Goal: Complete application form

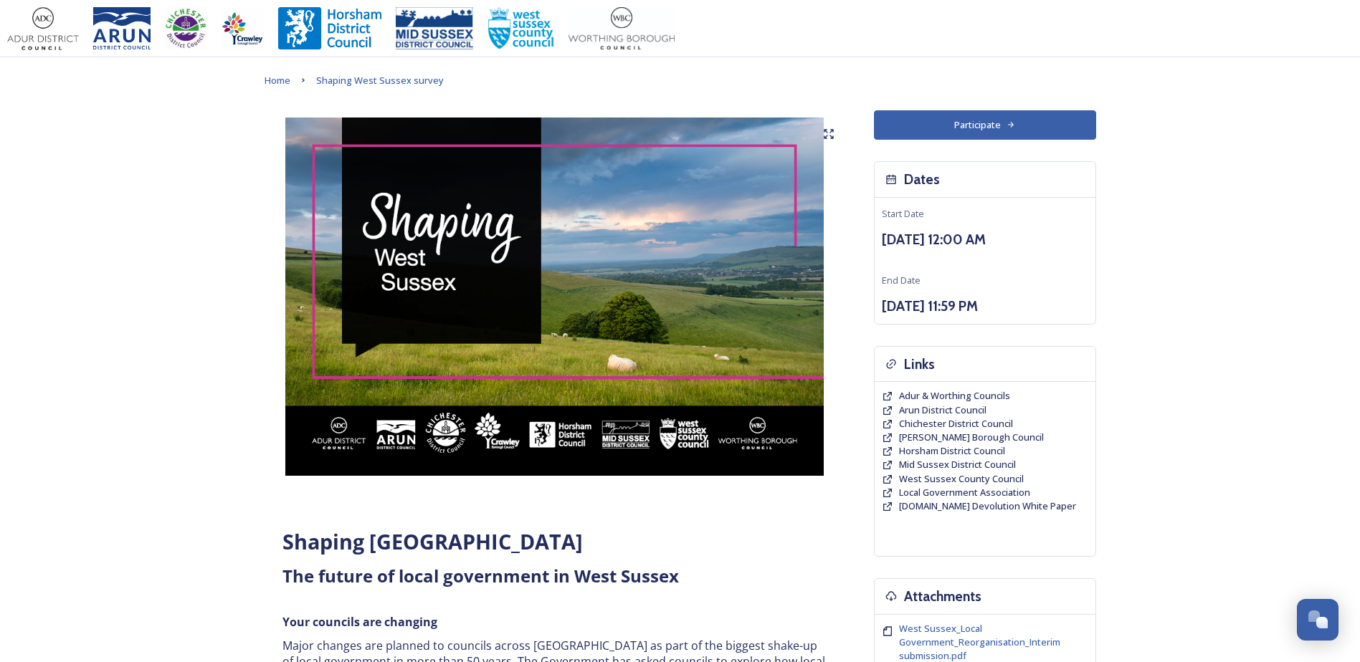
click at [989, 136] on button "Participate" at bounding box center [985, 124] width 222 height 29
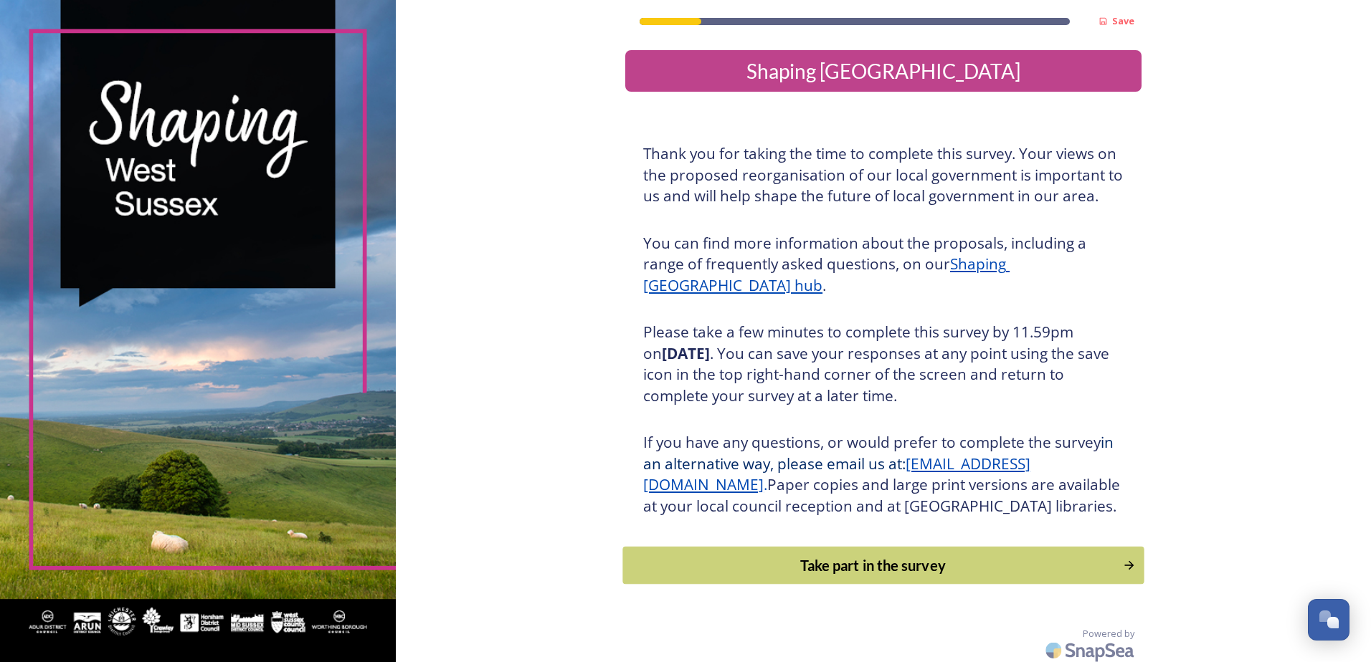
click at [962, 576] on div "Take part in the survey" at bounding box center [873, 566] width 485 height 22
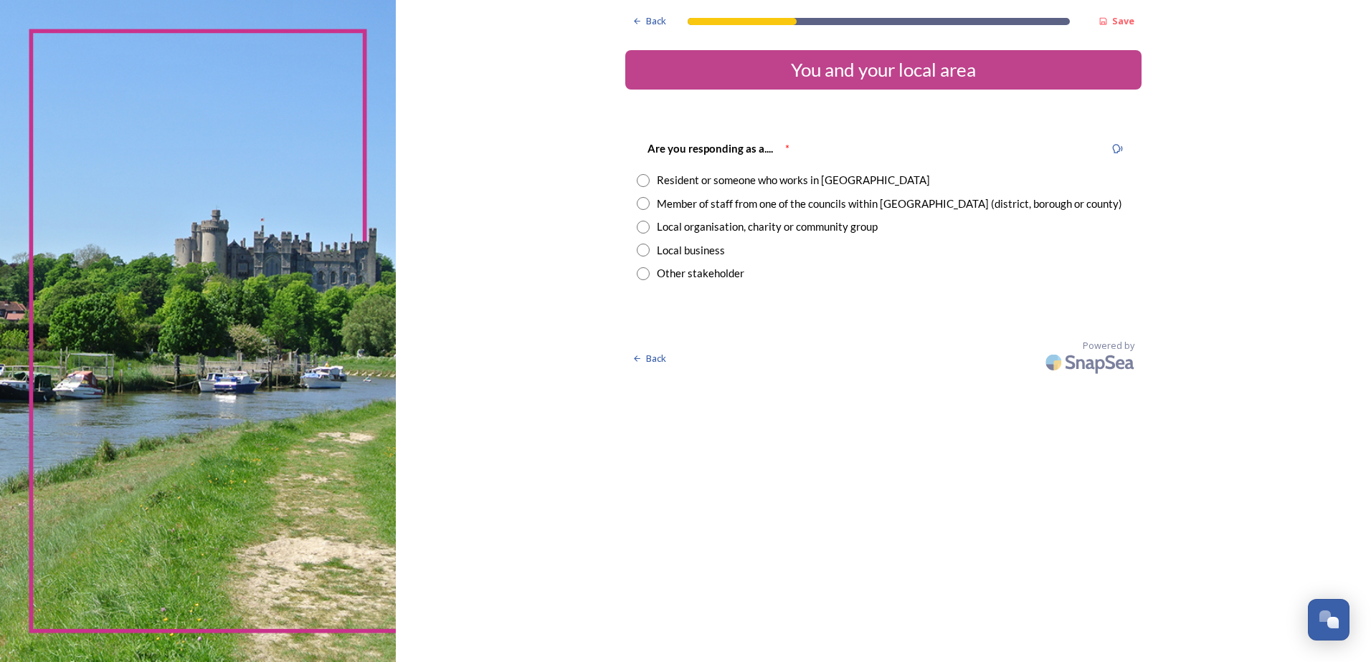
click at [833, 205] on div "Member of staff from one of the councils within West Sussex (district, borough …" at bounding box center [889, 204] width 465 height 16
radio input "true"
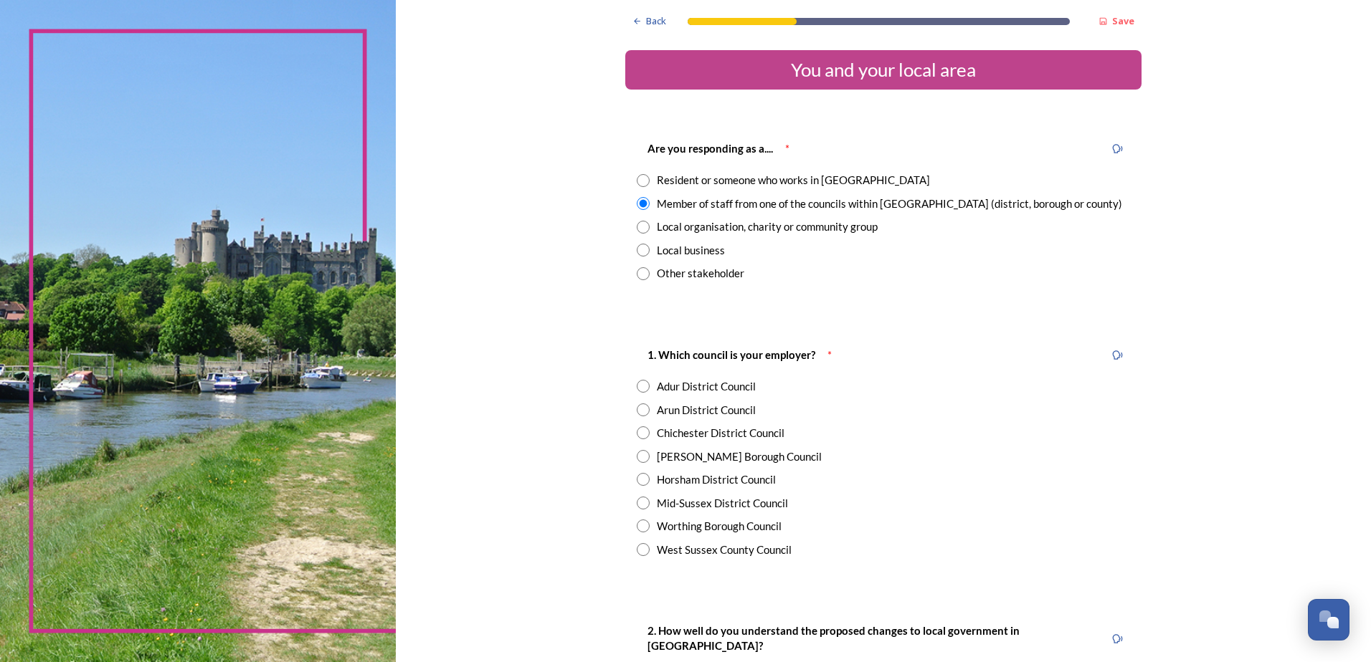
click at [723, 408] on div "Arun District Council" at bounding box center [706, 410] width 99 height 16
radio input "true"
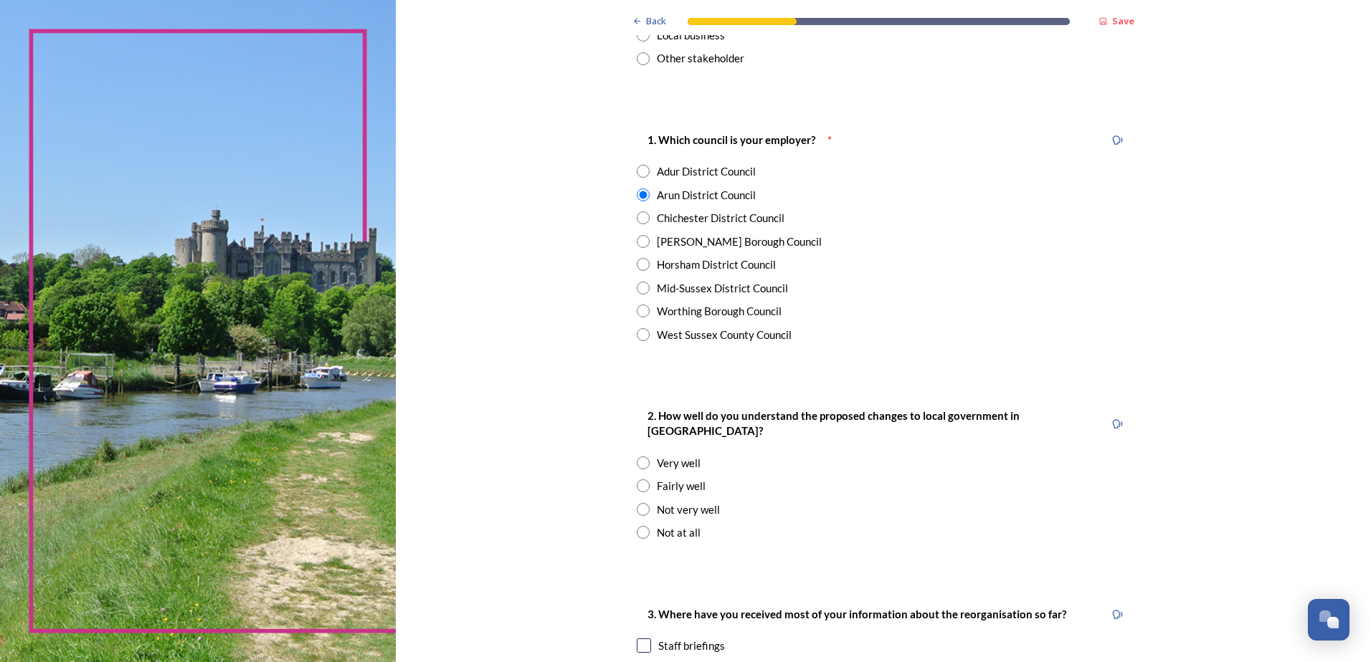
scroll to position [358, 0]
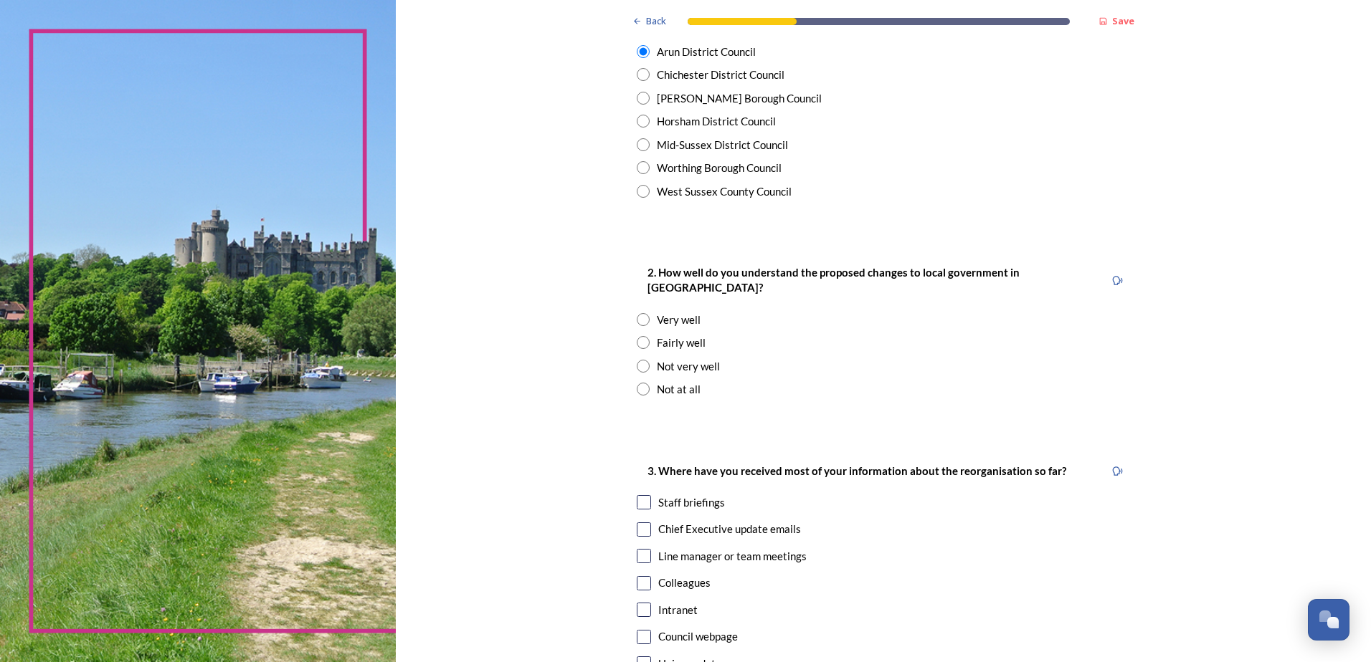
click at [680, 312] on div "Very well" at bounding box center [679, 320] width 44 height 16
radio input "true"
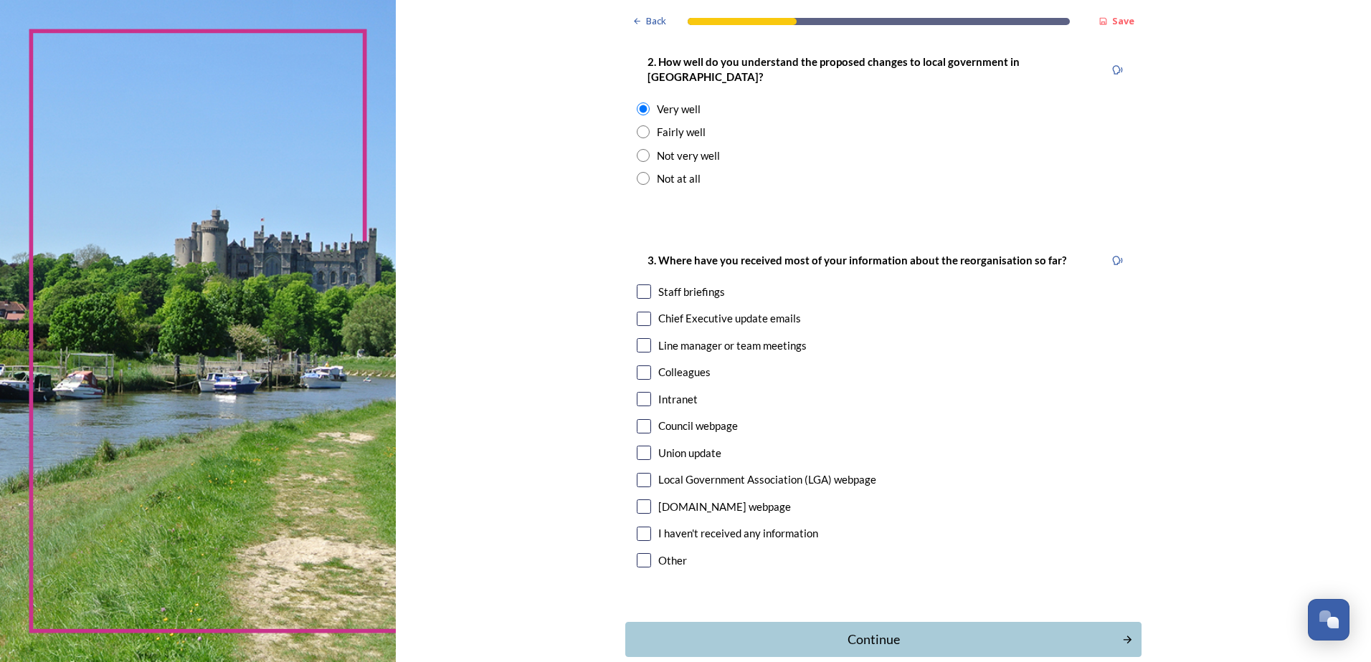
scroll to position [574, 0]
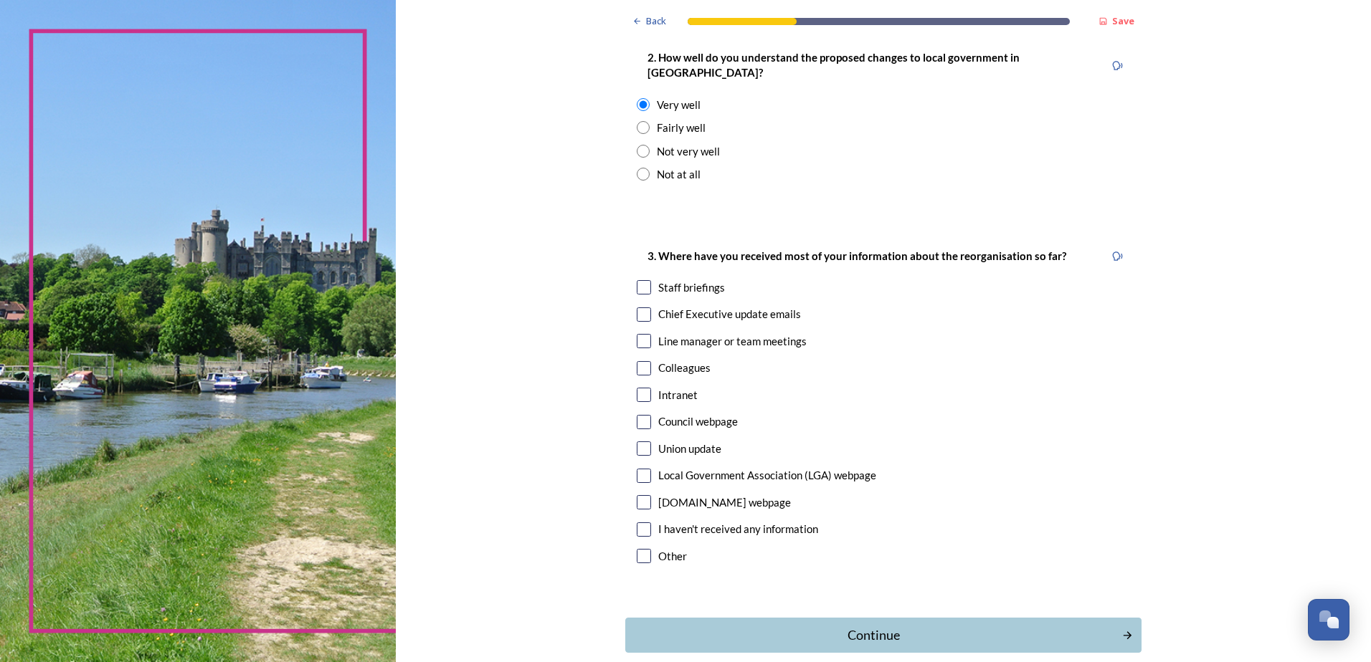
click at [698, 280] on div "Staff briefings" at bounding box center [691, 288] width 67 height 16
checkbox input "true"
click at [722, 306] on div "Chief Executive update emails" at bounding box center [729, 314] width 143 height 16
checkbox input "true"
click at [676, 369] on div "3. Where have you received most of your information about the reorganisation so…" at bounding box center [883, 408] width 516 height 350
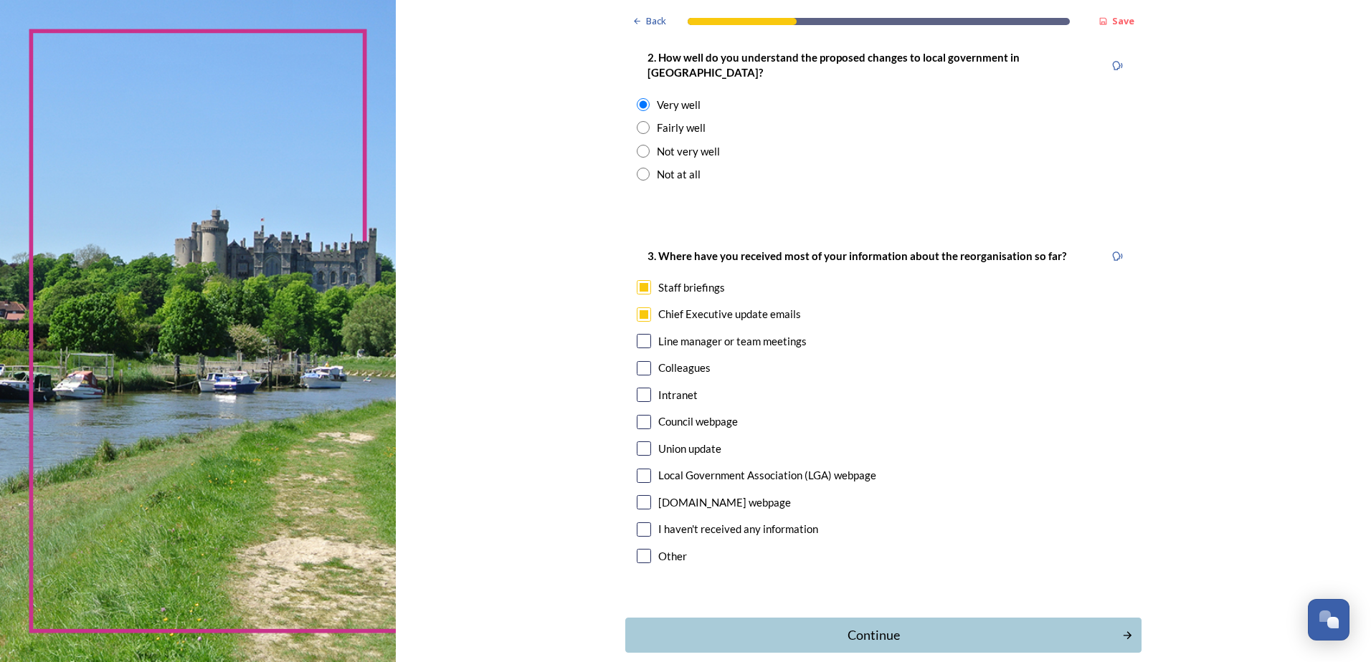
click at [676, 387] on div "Intranet" at bounding box center [677, 395] width 39 height 16
checkbox input "true"
drag, startPoint x: 676, startPoint y: 379, endPoint x: 840, endPoint y: 403, distance: 165.9
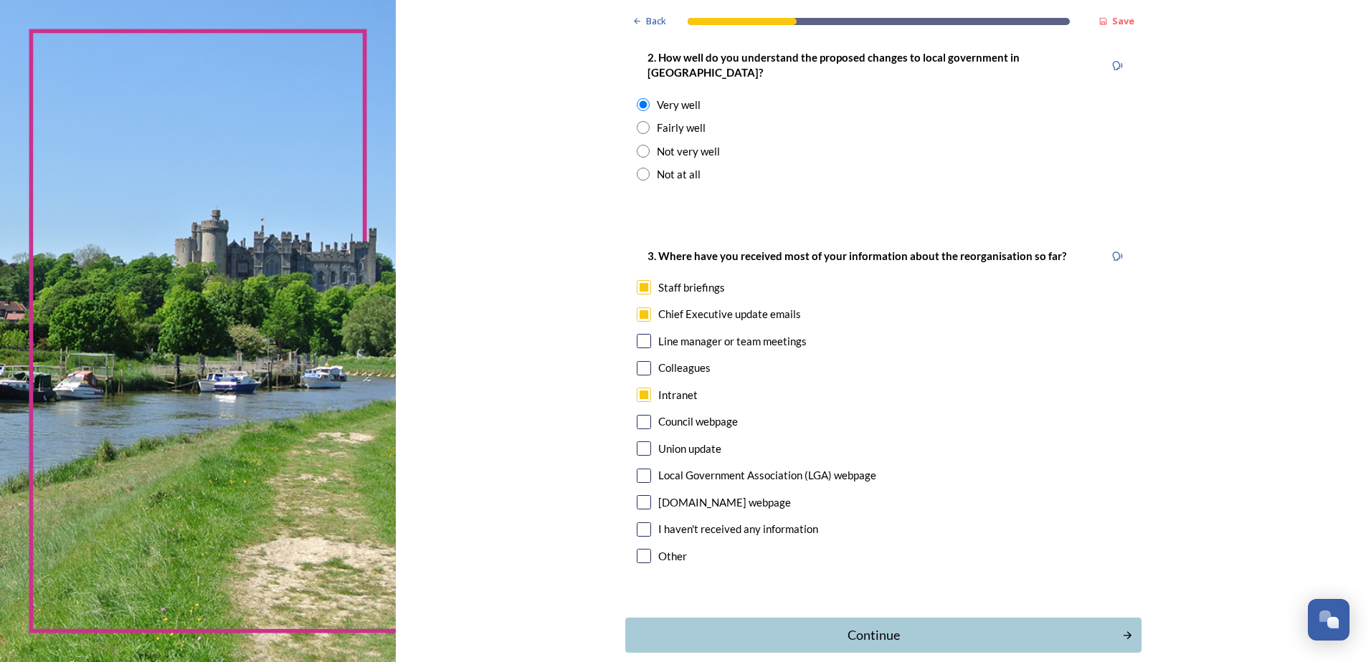
click at [840, 414] on div "Council webpage" at bounding box center [883, 422] width 493 height 16
click at [704, 414] on div "Council webpage" at bounding box center [698, 422] width 80 height 16
checkbox input "false"
click at [682, 360] on div "Colleagues" at bounding box center [684, 368] width 52 height 16
checkbox input "true"
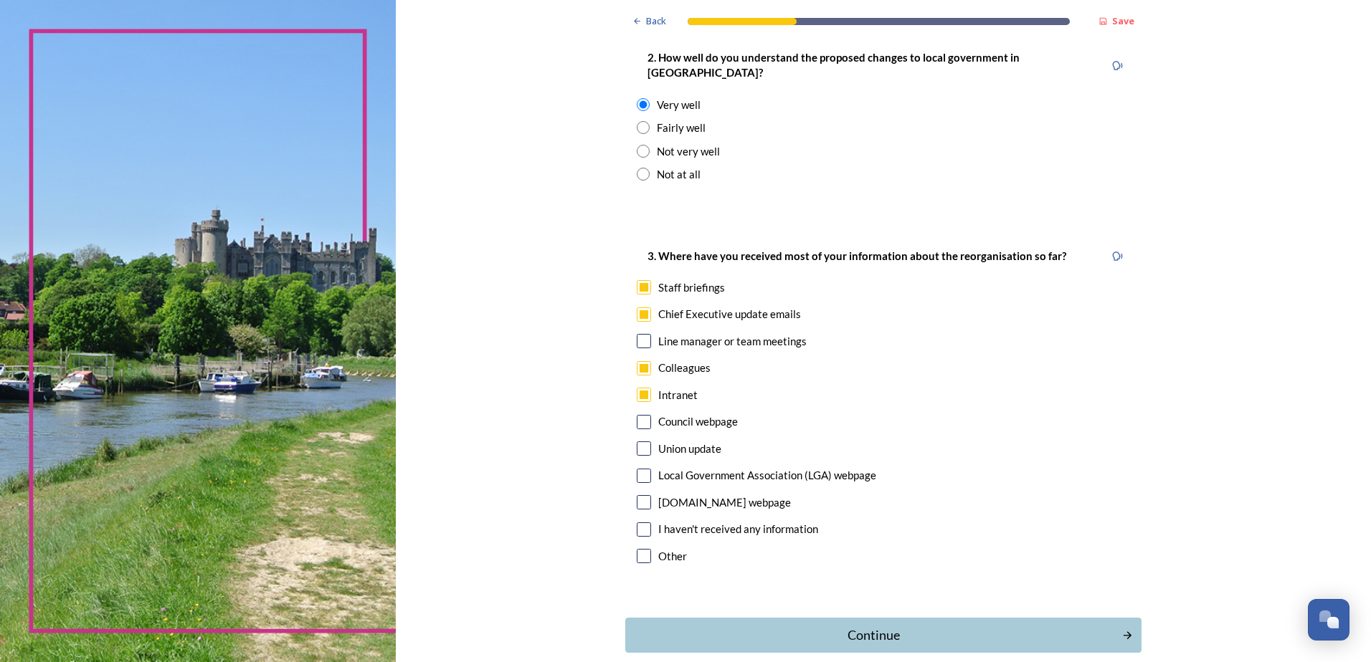
click at [699, 333] on div "Line manager or team meetings" at bounding box center [732, 341] width 148 height 16
checkbox input "true"
click at [761, 626] on div "Continue" at bounding box center [873, 635] width 485 height 19
